Goal: Task Accomplishment & Management: Manage account settings

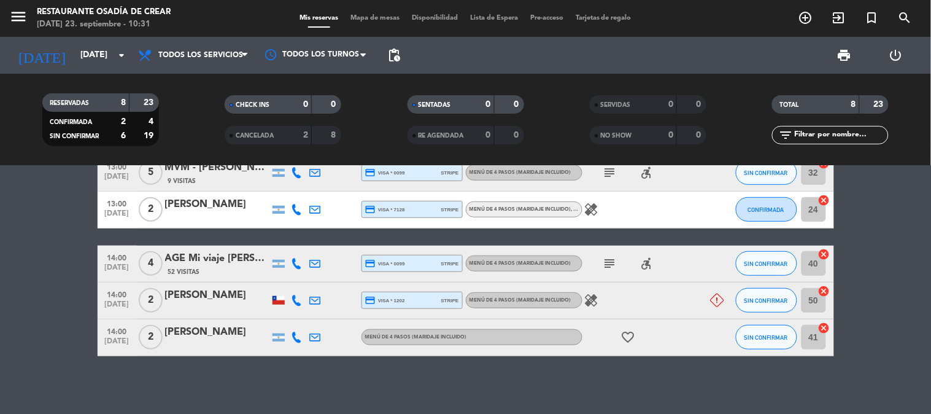
scroll to position [216, 0]
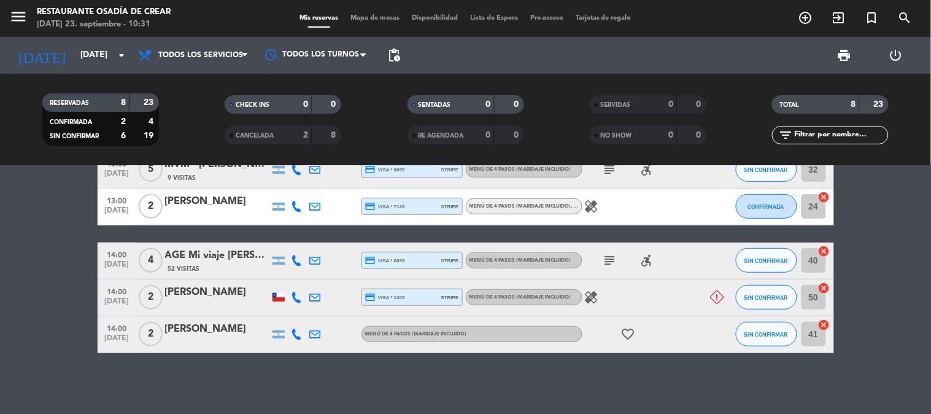
click at [302, 300] on icon at bounding box center [297, 297] width 11 height 11
click at [305, 279] on span "content_paste" at bounding box center [309, 276] width 9 height 9
click at [204, 298] on div "[PERSON_NAME]" at bounding box center [217, 292] width 104 height 16
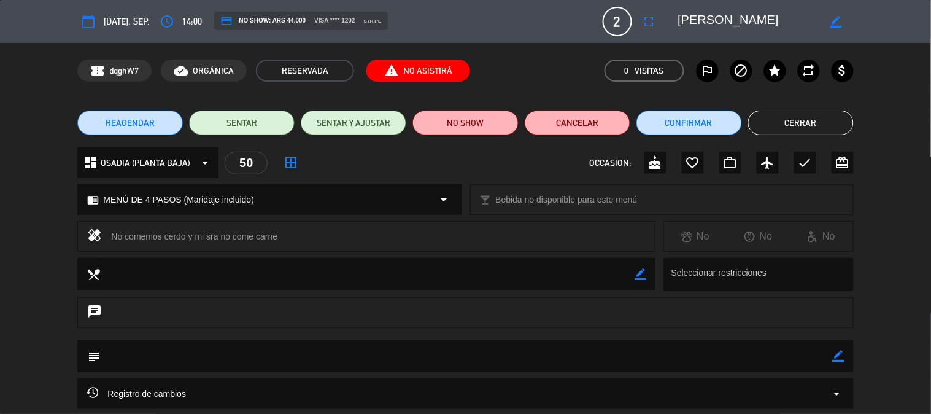
drag, startPoint x: 588, startPoint y: 106, endPoint x: 582, endPoint y: 118, distance: 12.9
click at [584, 115] on div "REAGENDAR SENTAR SENTAR Y AJUSTAR NO SHOW Cancelar Confirmar Cerrar" at bounding box center [465, 122] width 931 height 49
click at [582, 118] on button "Cancelar" at bounding box center [578, 123] width 106 height 25
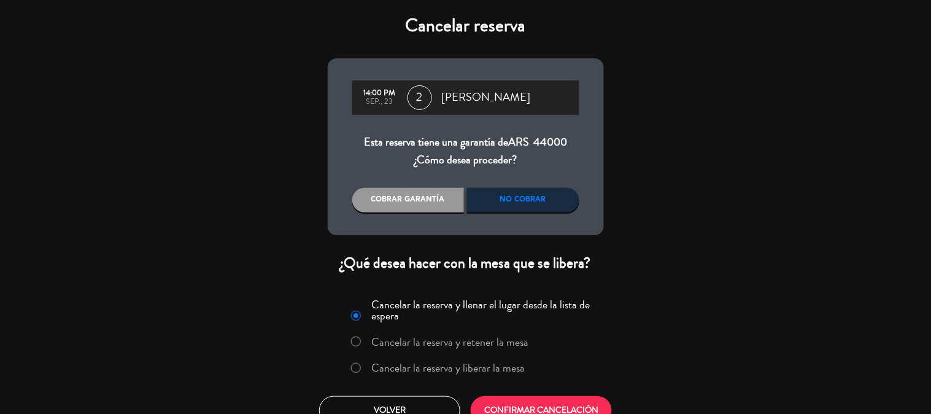
scroll to position [20, 0]
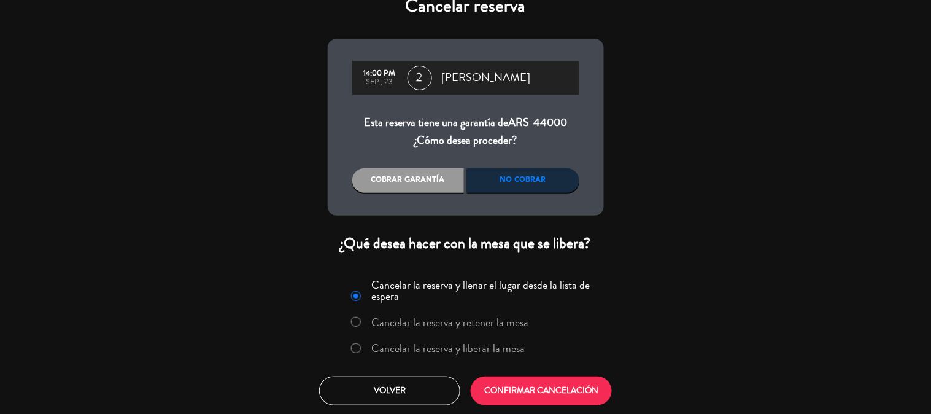
click at [539, 176] on div "No cobrar" at bounding box center [523, 180] width 112 height 25
click at [419, 344] on label "Cancelar la reserva y liberar la mesa" at bounding box center [448, 348] width 154 height 11
click at [533, 396] on button "CONFIRMAR CANCELACIÓN" at bounding box center [541, 390] width 141 height 29
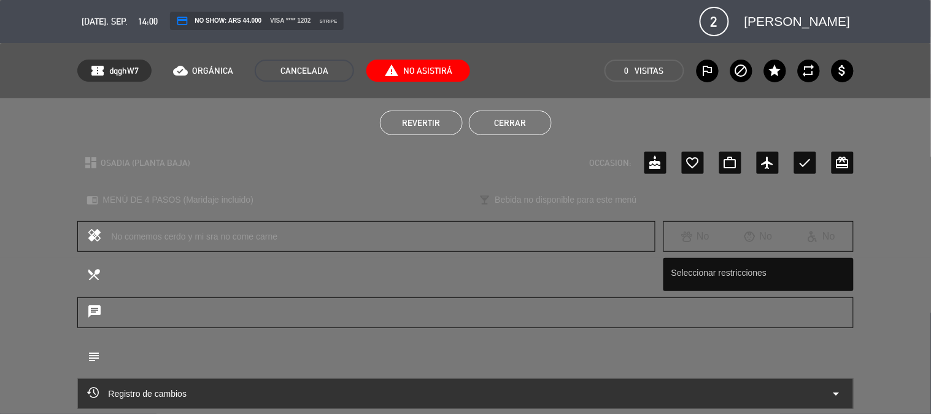
click at [511, 119] on button "Cerrar" at bounding box center [510, 123] width 83 height 25
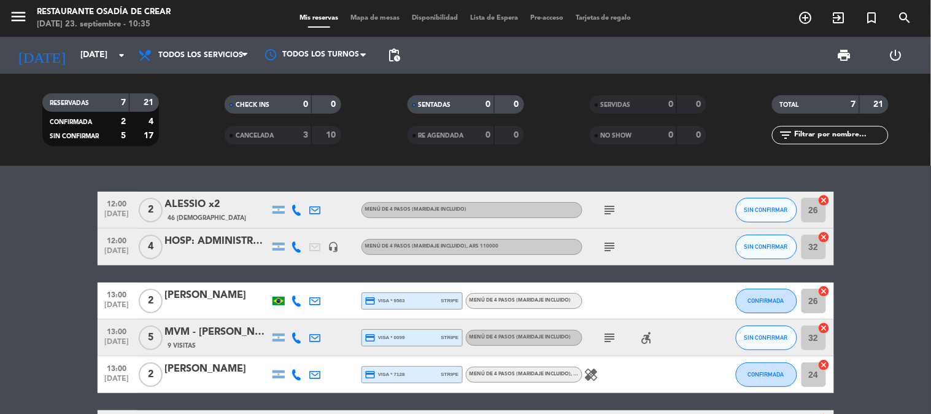
scroll to position [63, 0]
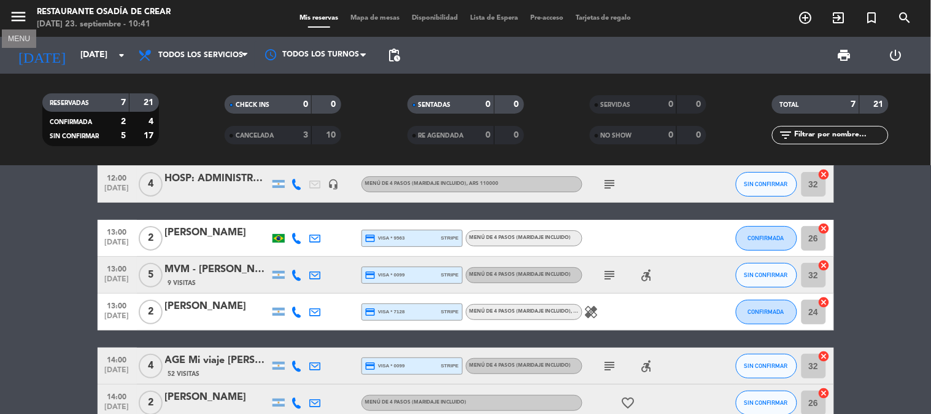
click at [17, 18] on icon "menu" at bounding box center [18, 16] width 18 height 18
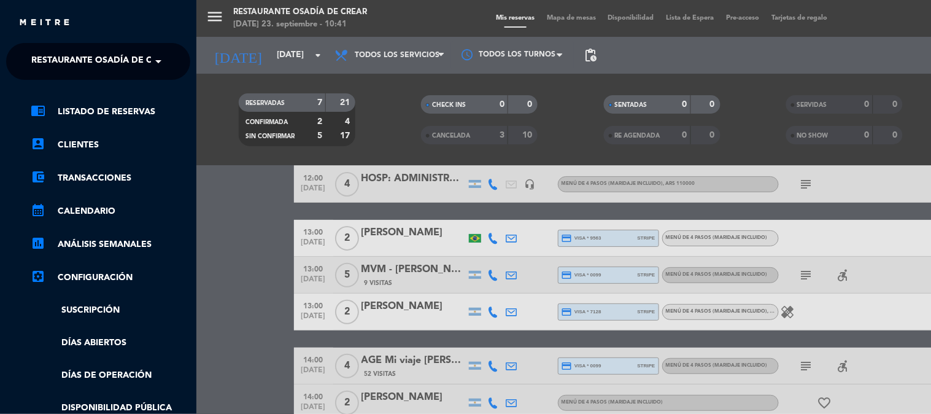
click at [138, 71] on span "Restaurante Osadía de Crear" at bounding box center [103, 62] width 144 height 26
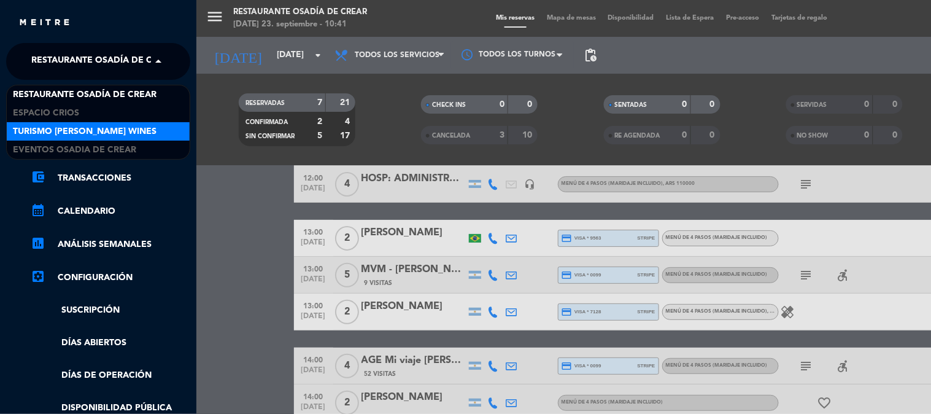
click at [115, 130] on span "Turismo [PERSON_NAME] Wines" at bounding box center [85, 132] width 144 height 14
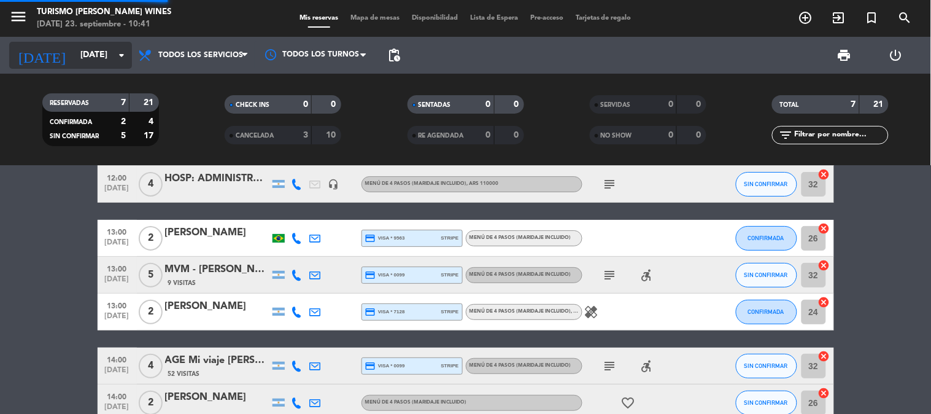
click at [91, 60] on input "[DATE]" at bounding box center [132, 55] width 117 height 22
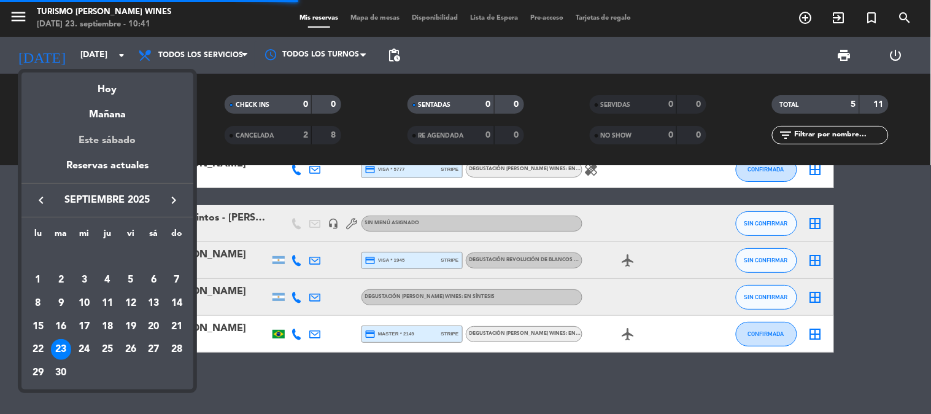
scroll to position [40, 0]
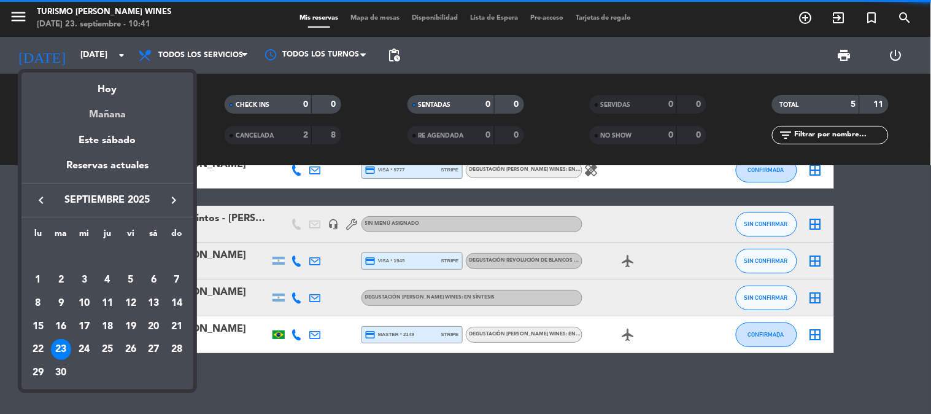
click at [111, 111] on div "Mañana" at bounding box center [107, 110] width 172 height 25
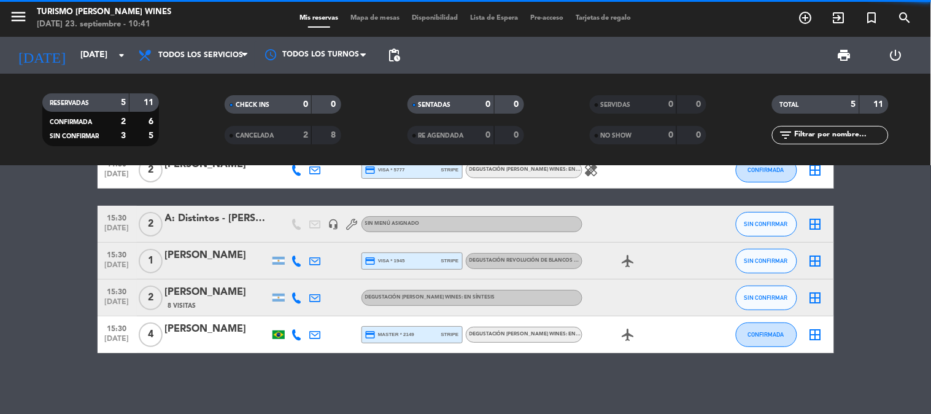
type input "[DATE]"
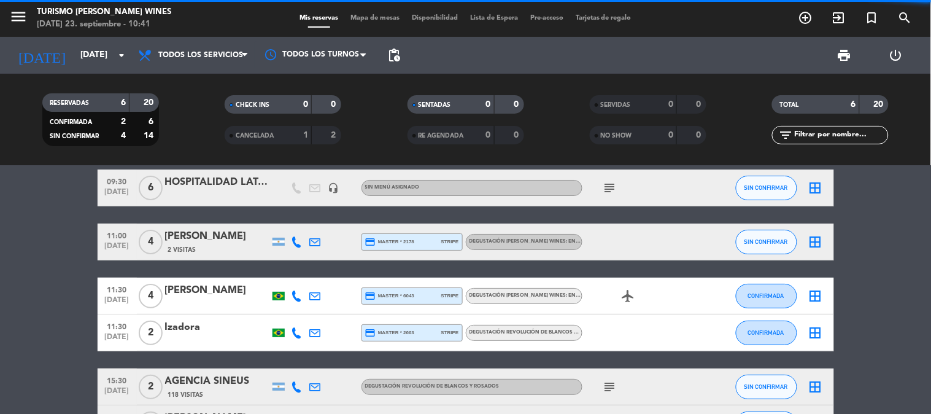
scroll to position [0, 0]
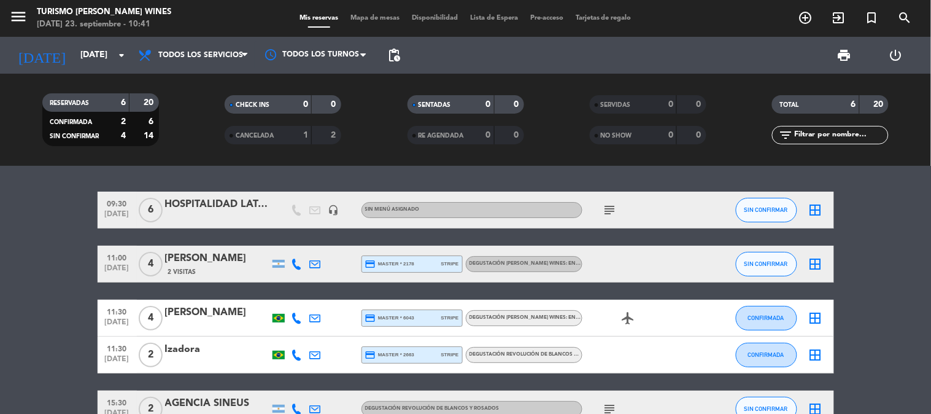
click at [235, 208] on div "HOSPITALIDAD LATAM Airlines" at bounding box center [217, 204] width 104 height 16
